Goal: Information Seeking & Learning: Learn about a topic

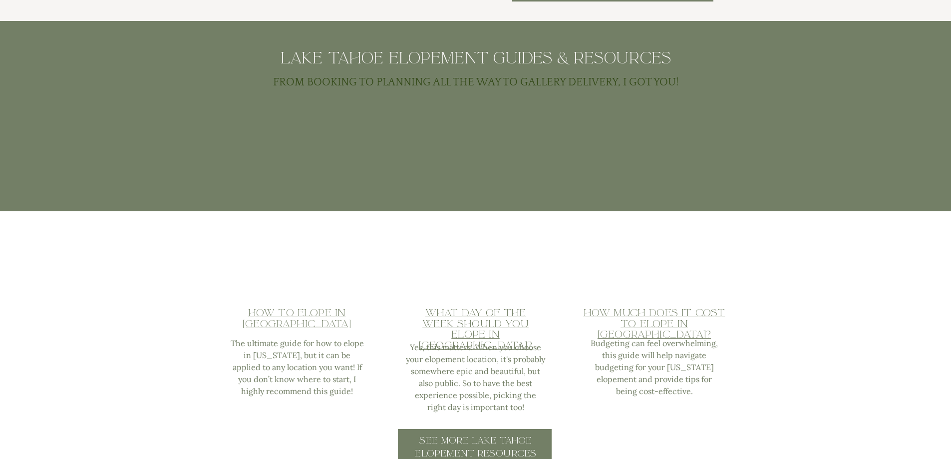
scroll to position [1248, 0]
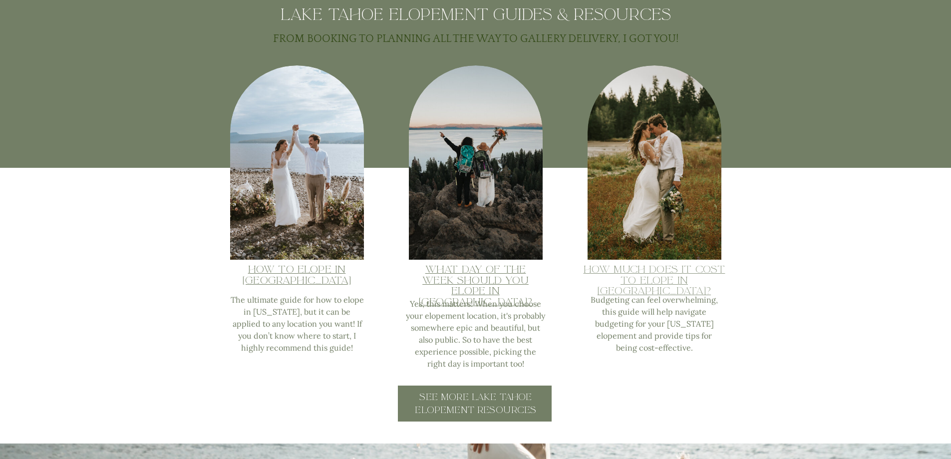
click at [653, 279] on link "How Much does it Cost to Elope in lake tahoe?" at bounding box center [654, 280] width 142 height 34
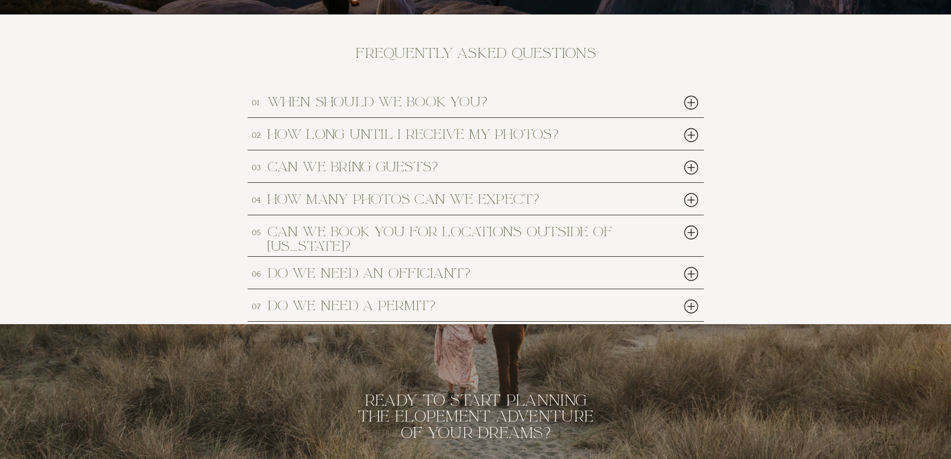
scroll to position [4642, 0]
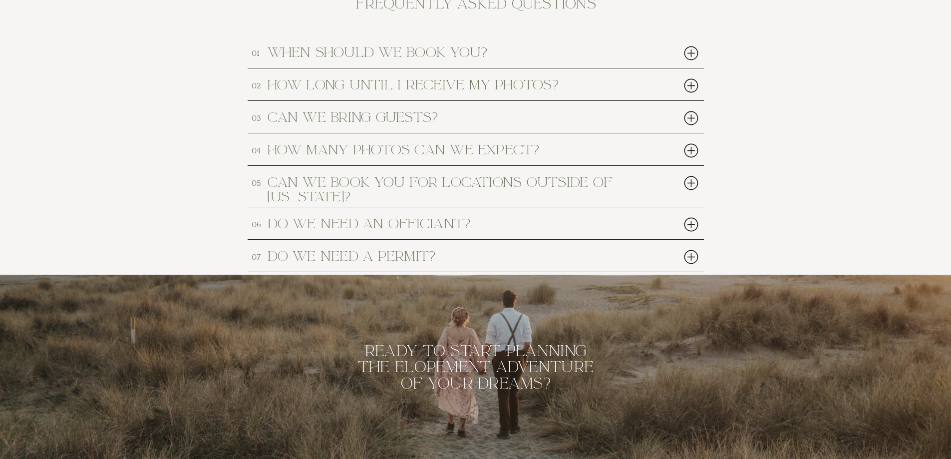
click at [692, 50] on div at bounding box center [691, 53] width 20 height 20
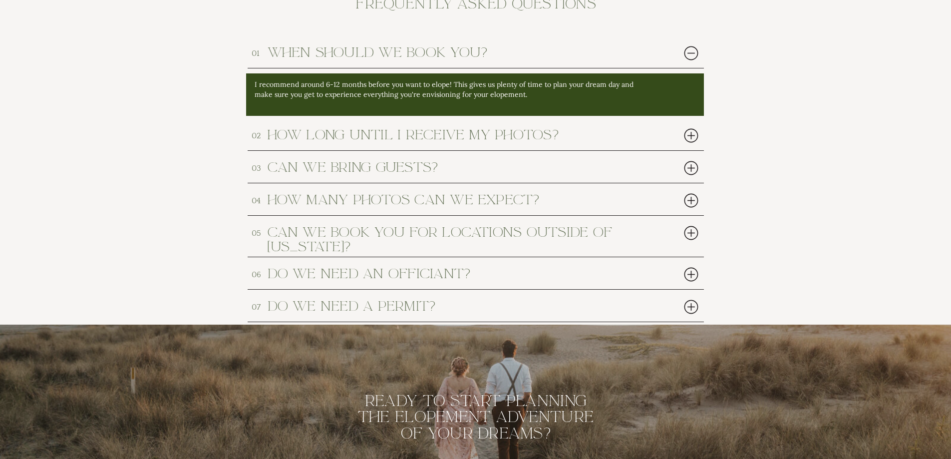
click at [693, 52] on div at bounding box center [691, 53] width 20 height 20
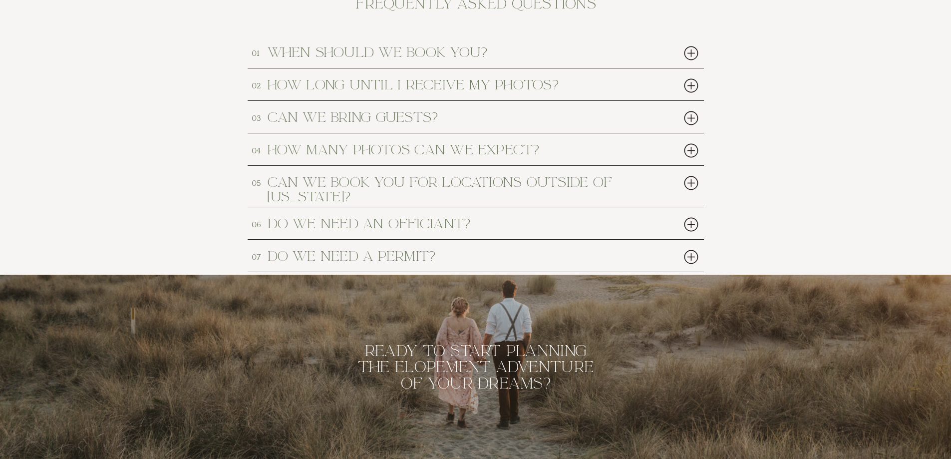
scroll to position [4592, 0]
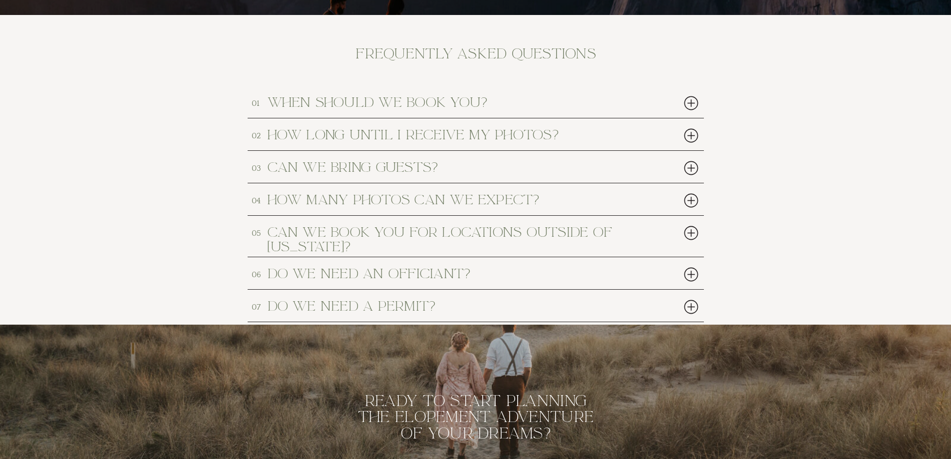
click at [685, 274] on div at bounding box center [691, 274] width 20 height 20
